Goal: Information Seeking & Learning: Stay updated

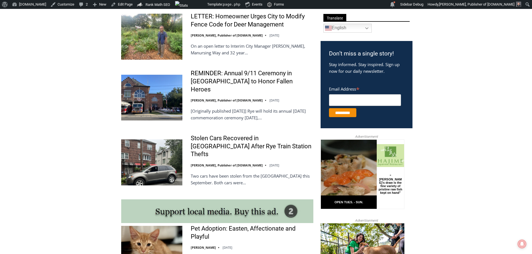
scroll to position [410, 0]
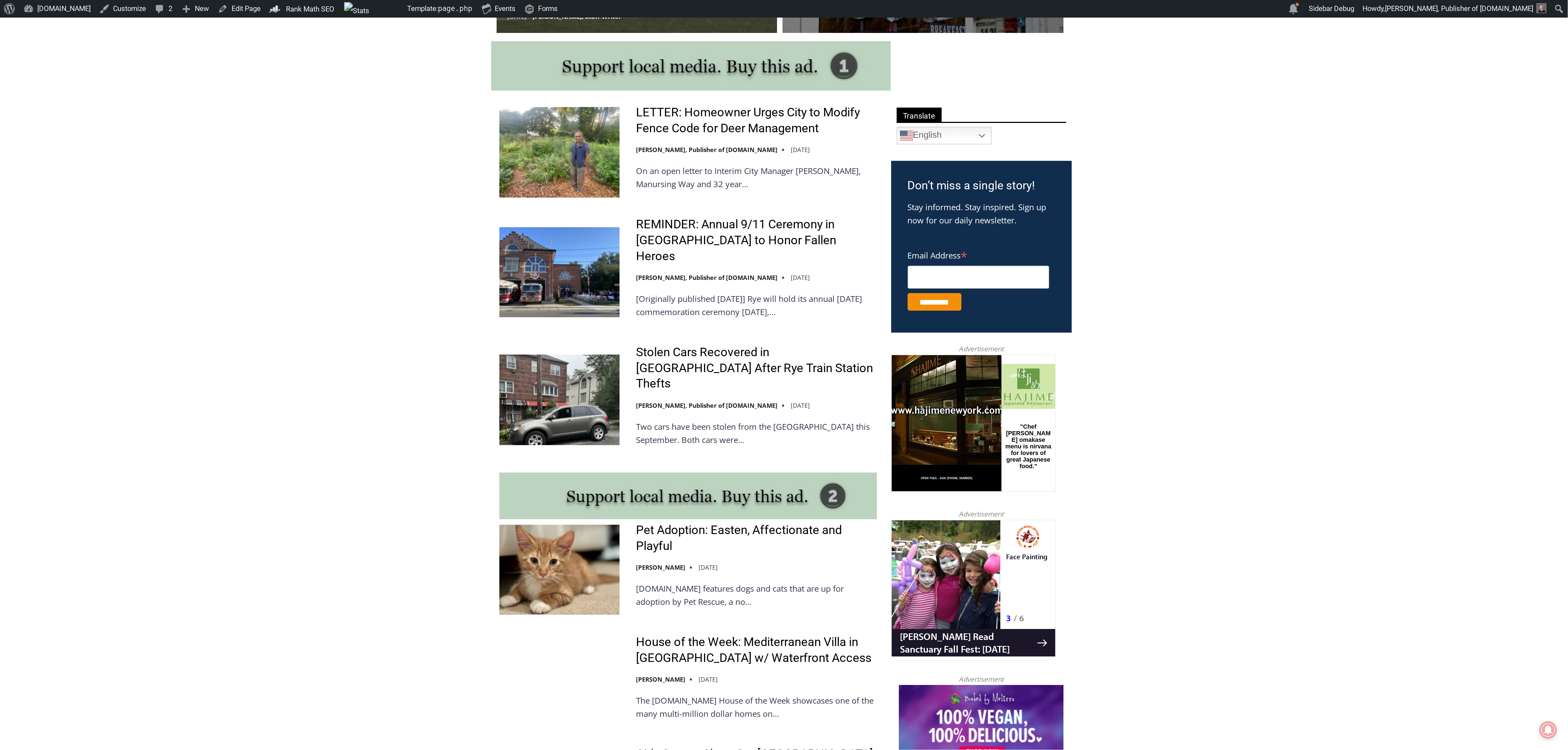
scroll to position [321, 0]
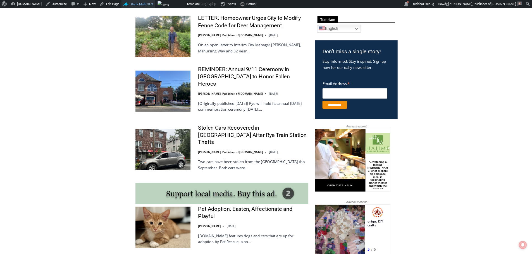
scroll to position [328, 0]
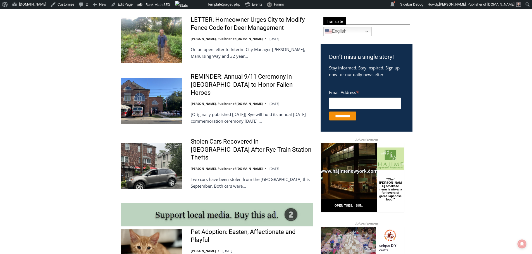
drag, startPoint x: 145, startPoint y: 4, endPoint x: 62, endPoint y: 87, distance: 117.8
